Goal: Information Seeking & Learning: Check status

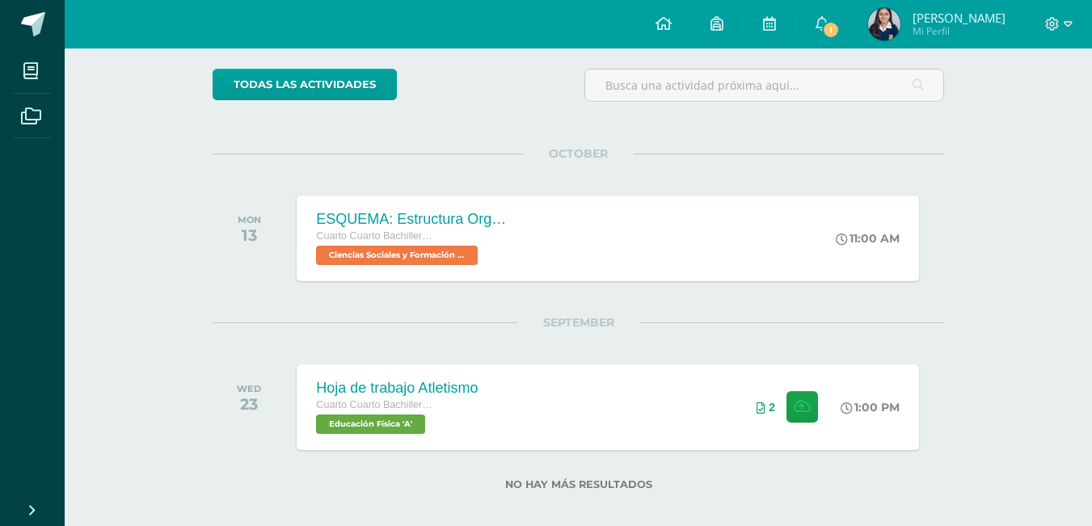
scroll to position [137, 0]
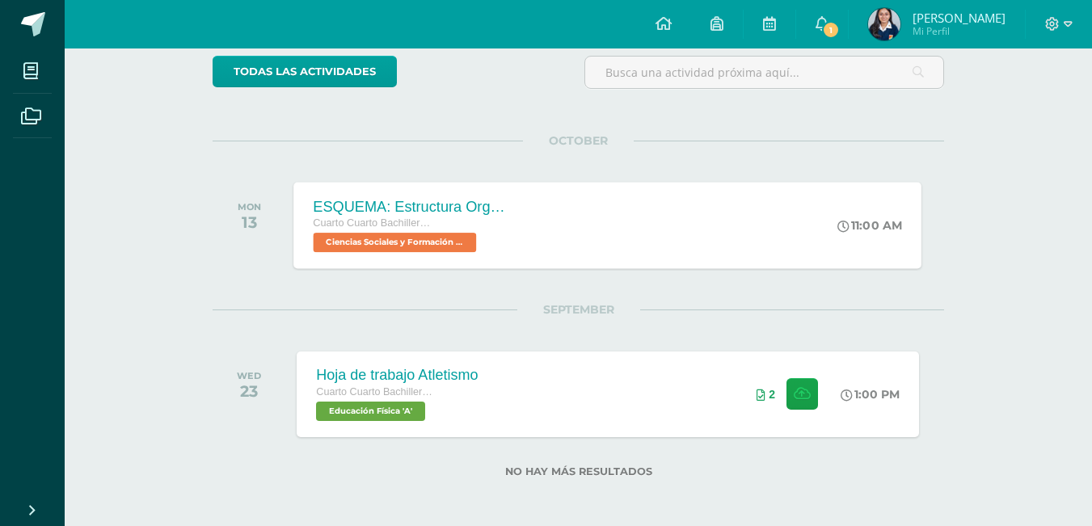
click at [594, 253] on div "ESQUEMA: Estructura Organizacional del Estado. Cuarto Cuarto Bachillerato en Ci…" at bounding box center [608, 225] width 628 height 86
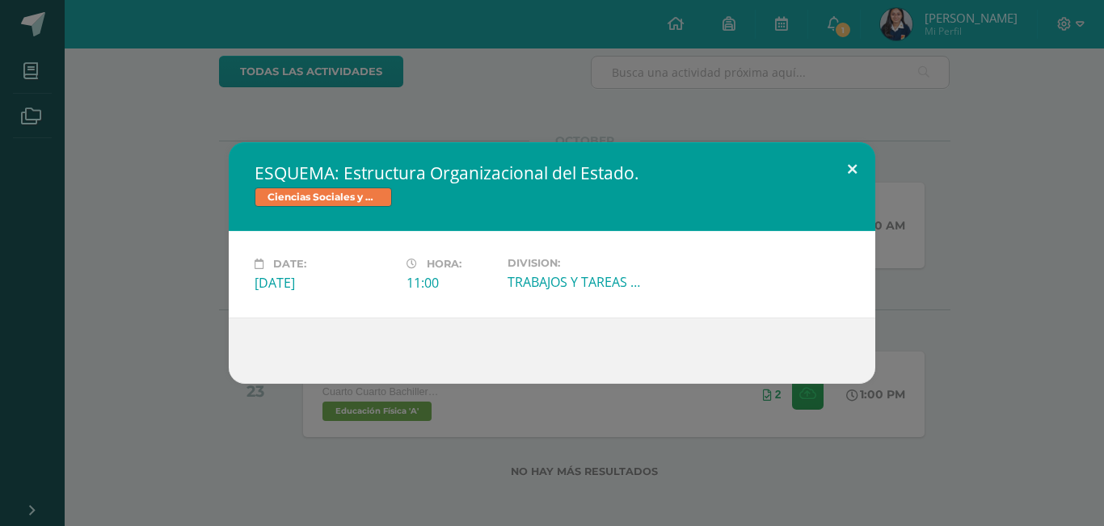
click at [851, 162] on button at bounding box center [852, 169] width 46 height 55
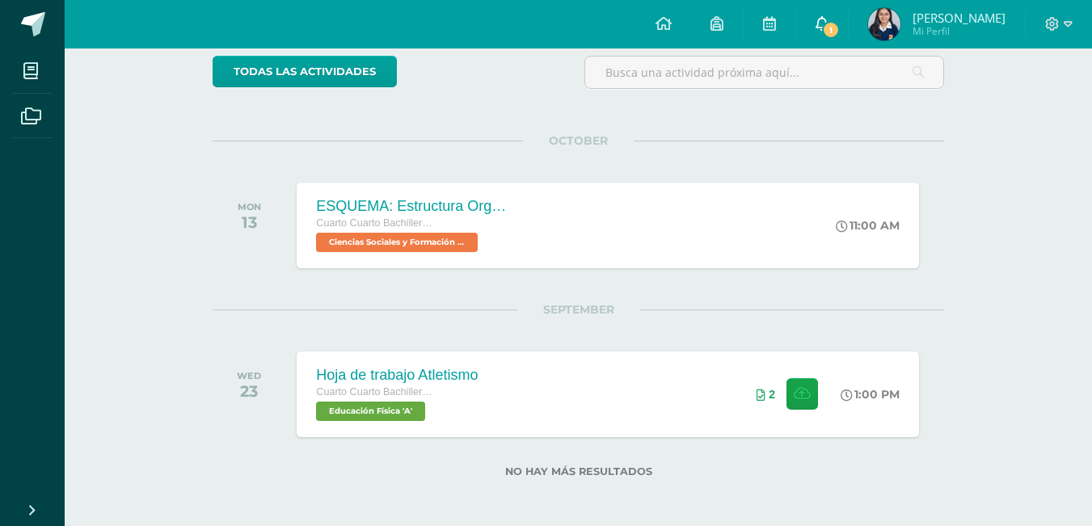
click at [835, 15] on link "1" at bounding box center [822, 24] width 52 height 48
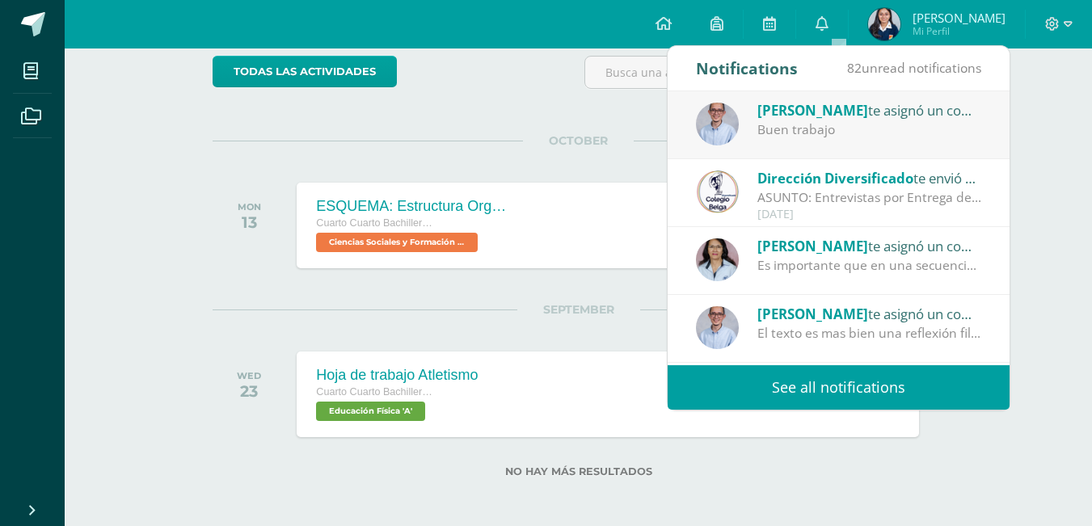
click at [954, 130] on div "Buen trabajo" at bounding box center [869, 129] width 225 height 19
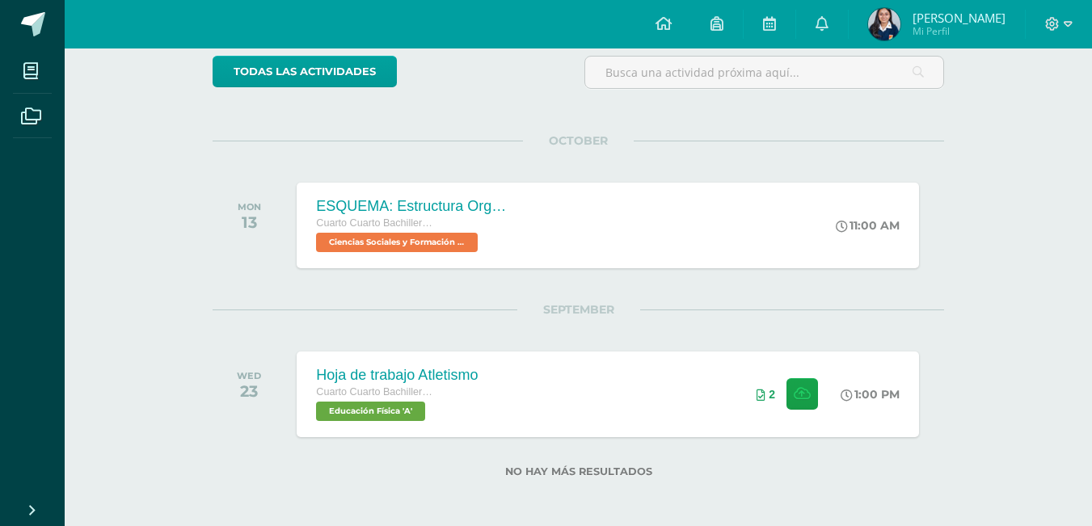
scroll to position [126, 0]
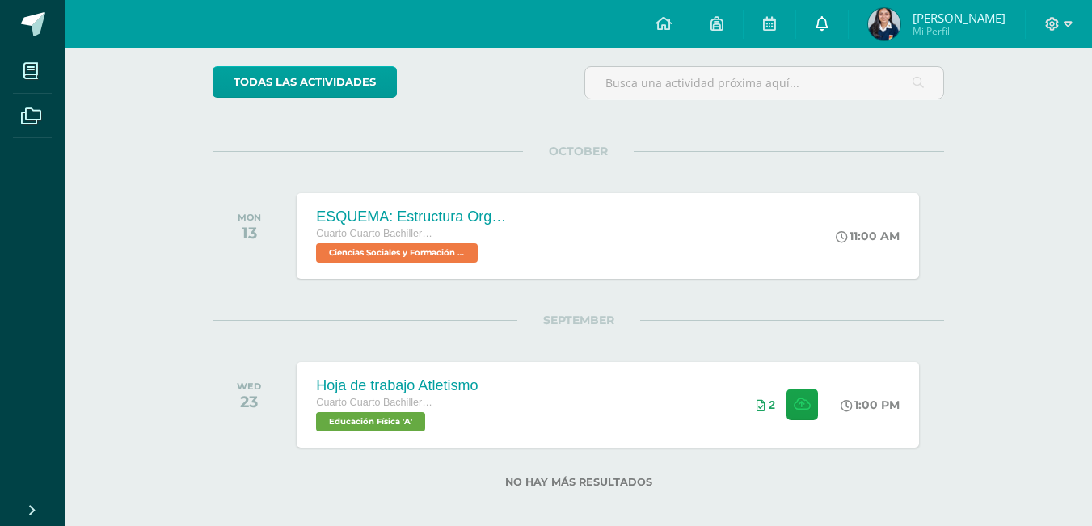
click at [845, 26] on link "0" at bounding box center [822, 24] width 52 height 48
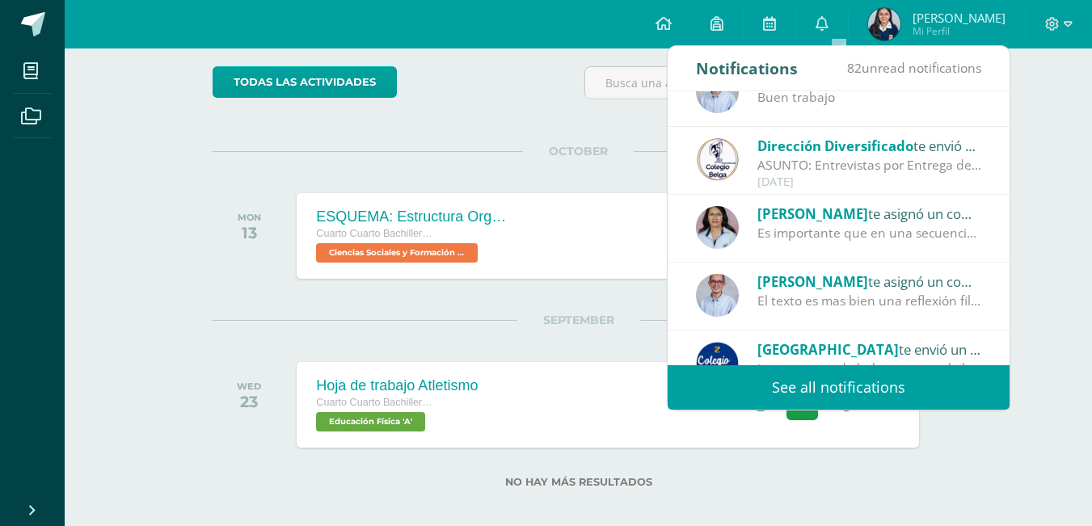
scroll to position [0, 0]
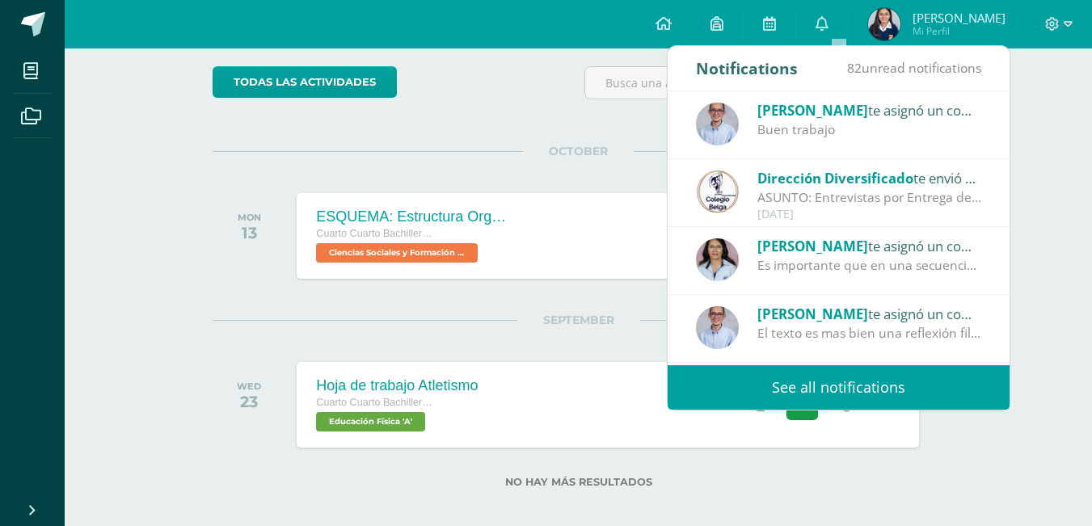
click at [845, 125] on div "Buen trabajo" at bounding box center [869, 129] width 225 height 19
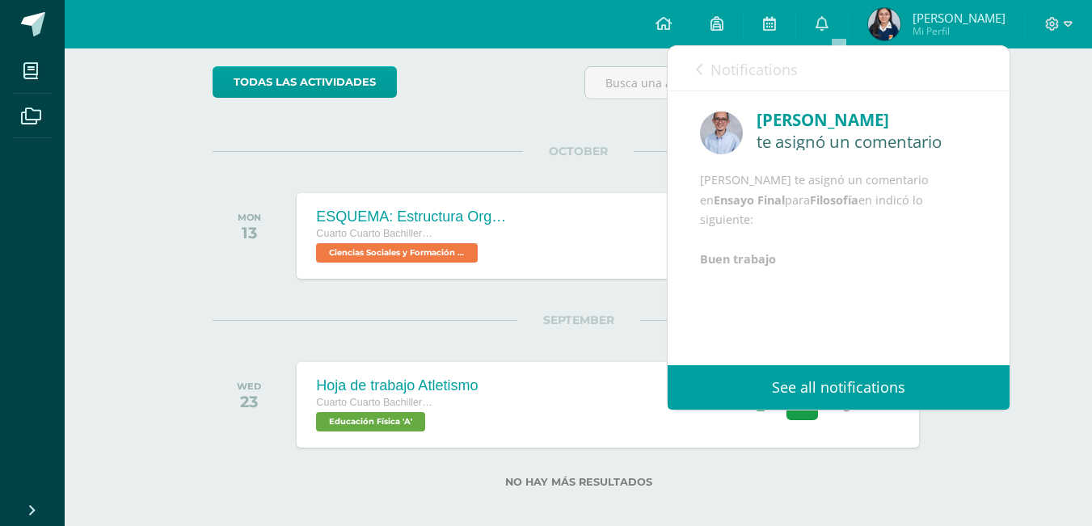
click at [845, 129] on div "[PERSON_NAME]" at bounding box center [867, 120] width 221 height 25
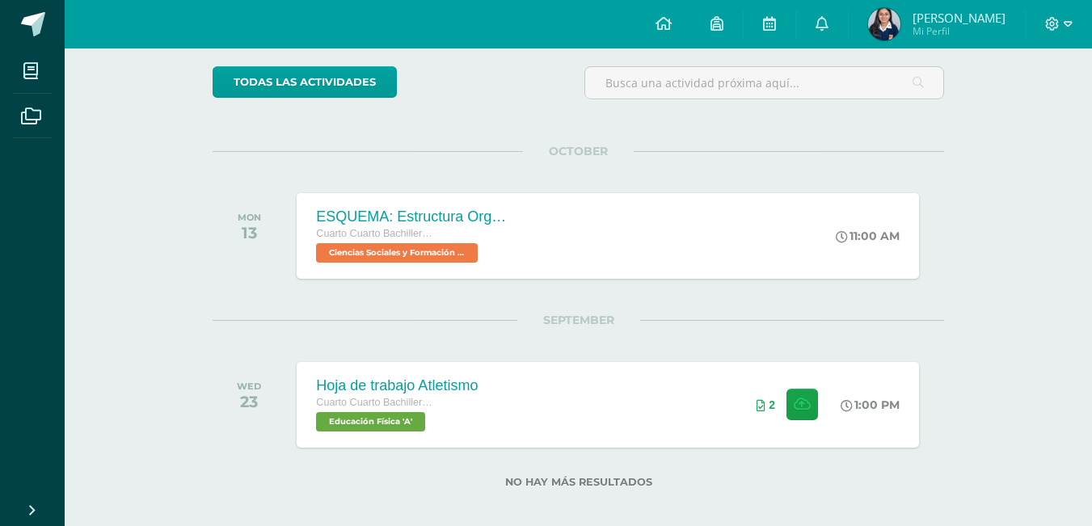
click at [1056, 238] on div "Recent and coming activities Tablero Pendientes de entrega Entregadas todas las…" at bounding box center [578, 231] width 1027 height 618
